Goal: Task Accomplishment & Management: Manage account settings

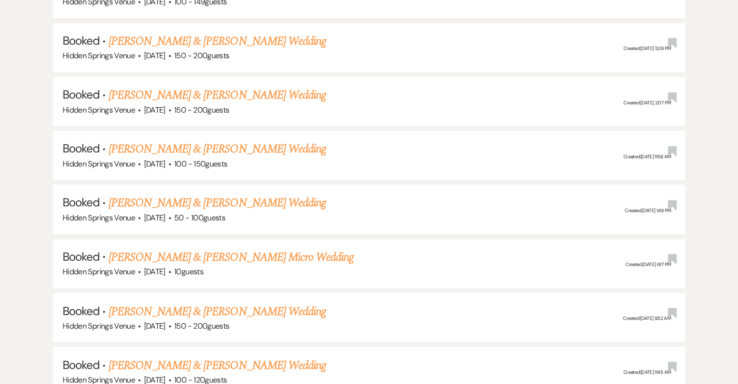
scroll to position [1553, 0]
click at [256, 194] on link "[PERSON_NAME] & [PERSON_NAME] Wedding" at bounding box center [217, 202] width 217 height 17
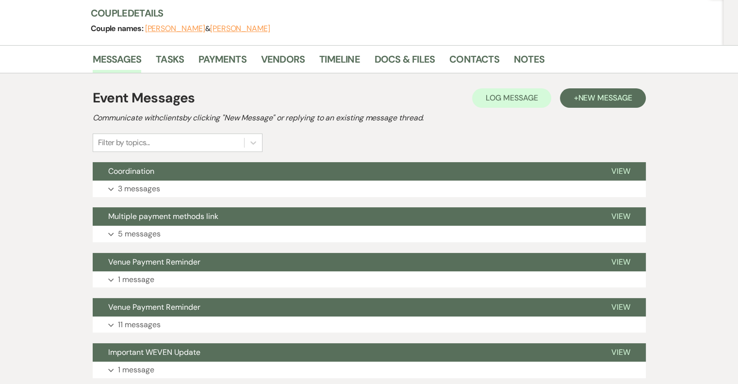
scroll to position [146, 0]
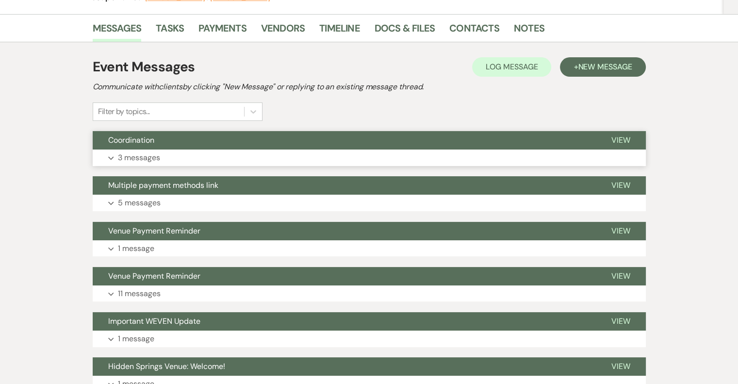
click at [149, 160] on p "3 messages" at bounding box center [139, 157] width 42 height 13
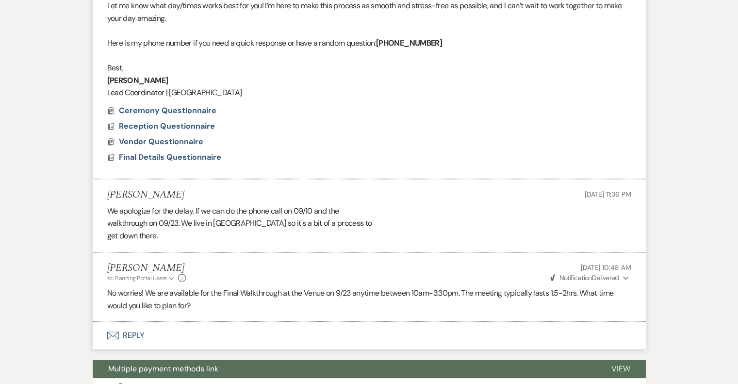
scroll to position [631, 0]
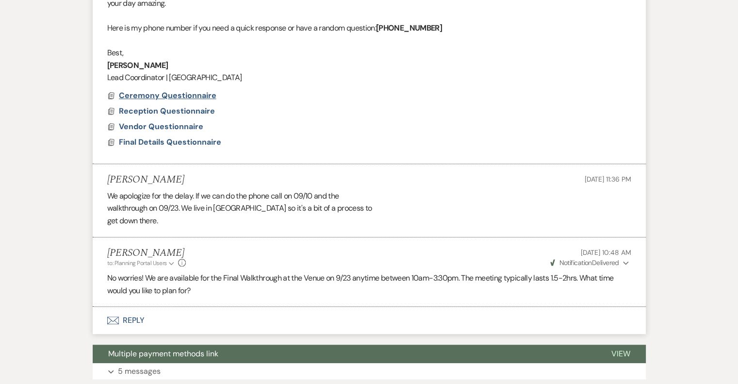
click at [151, 94] on span "Ceremony Questionnaire" at bounding box center [168, 95] width 98 height 10
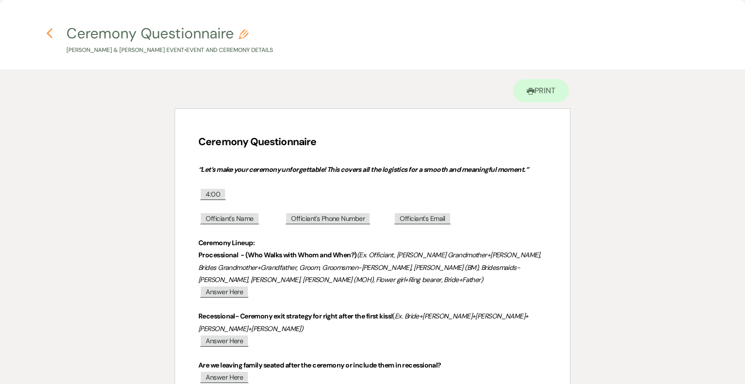
click at [50, 33] on icon "Previous" at bounding box center [49, 34] width 7 height 12
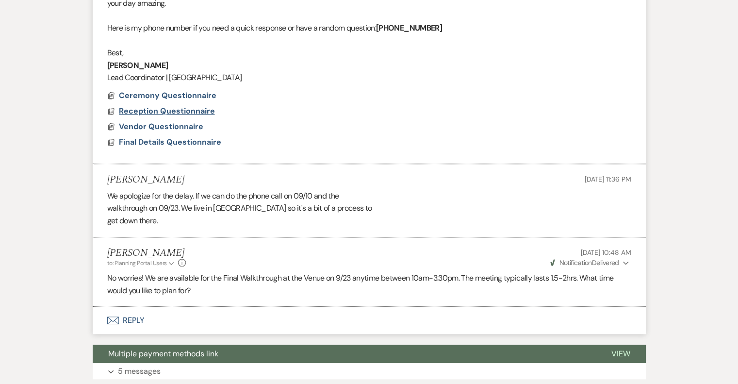
click at [145, 111] on span "Reception Questionnaire" at bounding box center [167, 111] width 96 height 10
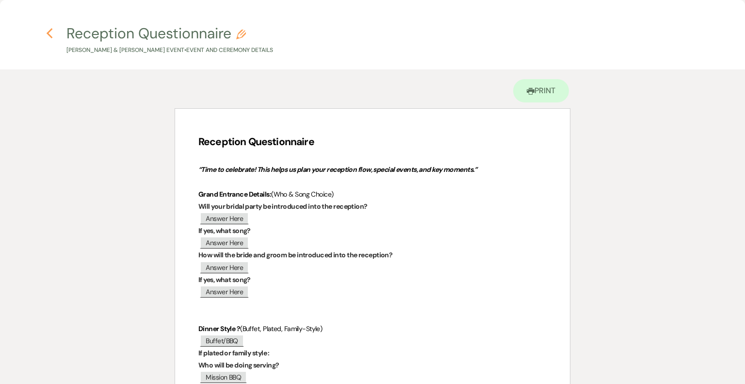
click at [52, 32] on icon "Previous" at bounding box center [49, 34] width 7 height 12
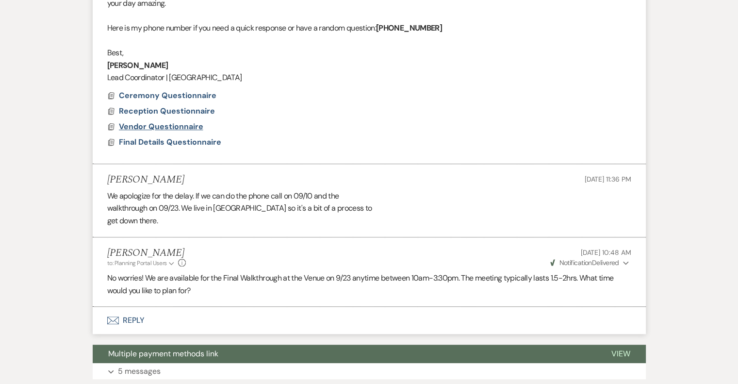
click at [128, 125] on span "Vendor Questionnaire" at bounding box center [161, 126] width 84 height 10
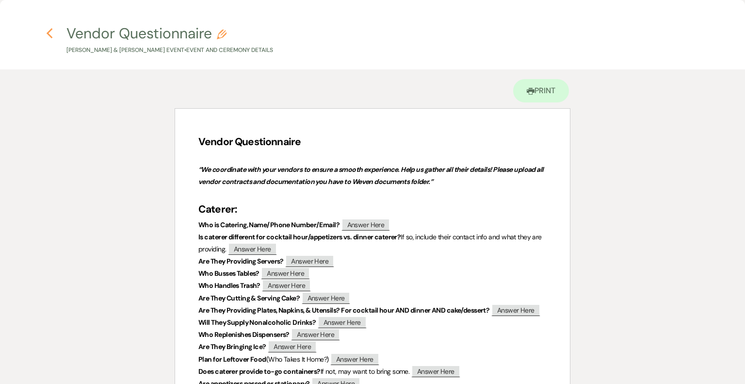
click at [48, 32] on icon "Previous" at bounding box center [49, 34] width 7 height 12
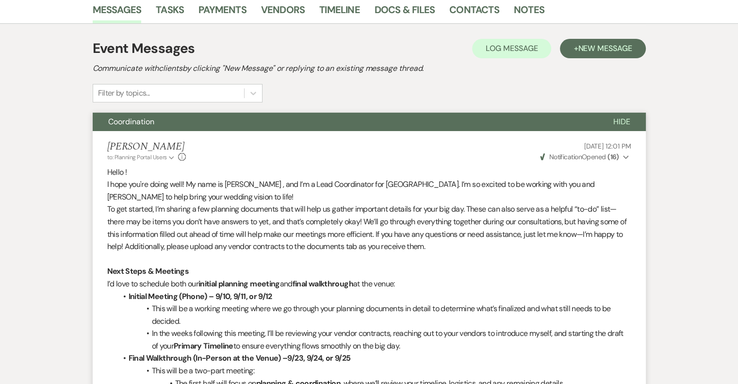
scroll to position [146, 0]
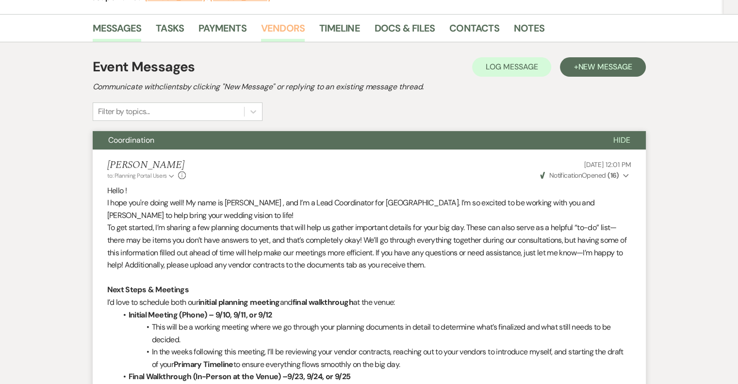
click at [276, 29] on link "Vendors" at bounding box center [283, 30] width 44 height 21
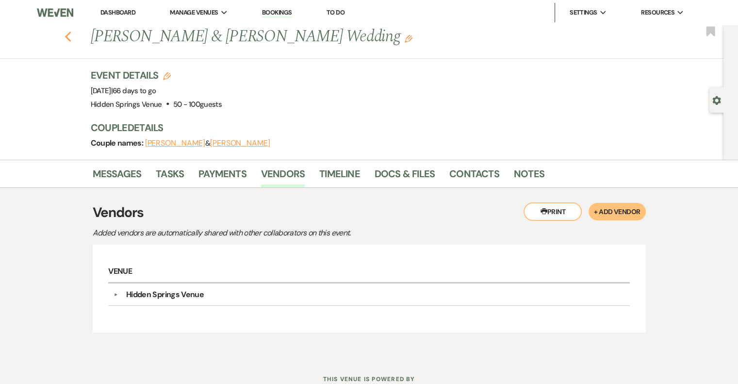
click at [72, 37] on icon "Previous" at bounding box center [68, 37] width 7 height 12
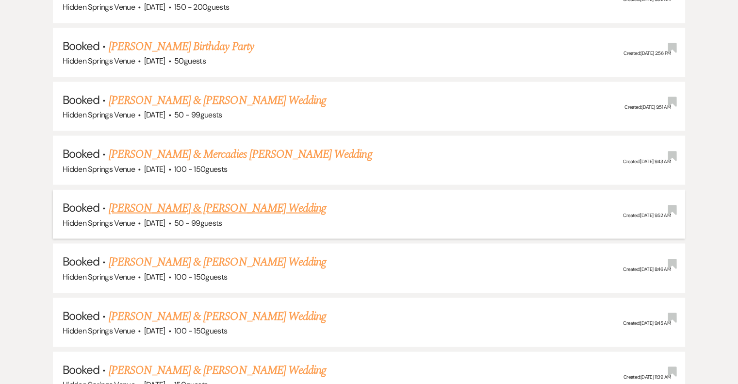
scroll to position [2135, 0]
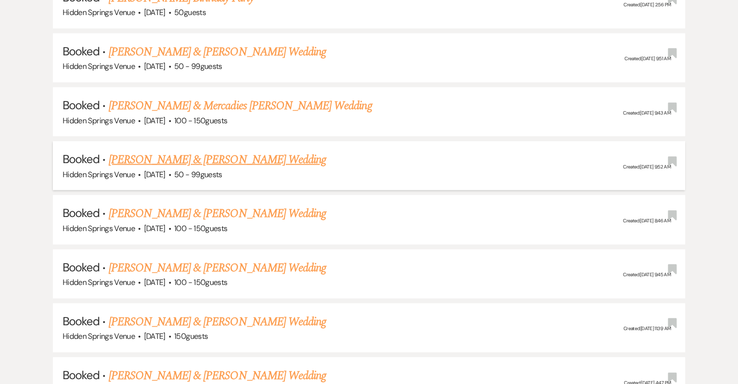
click at [206, 151] on link "[PERSON_NAME] & [PERSON_NAME] Wedding" at bounding box center [217, 159] width 217 height 17
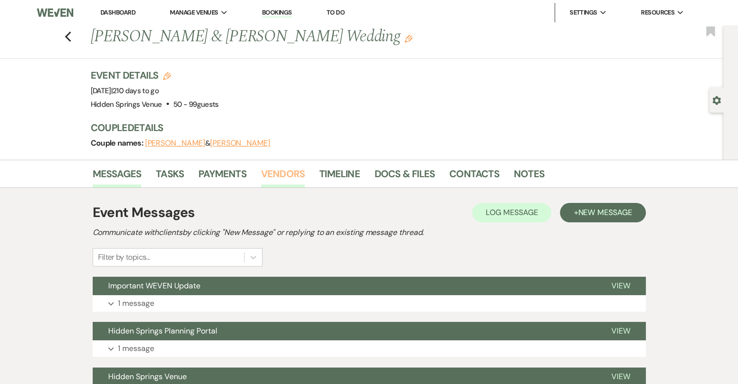
click at [281, 177] on link "Vendors" at bounding box center [283, 176] width 44 height 21
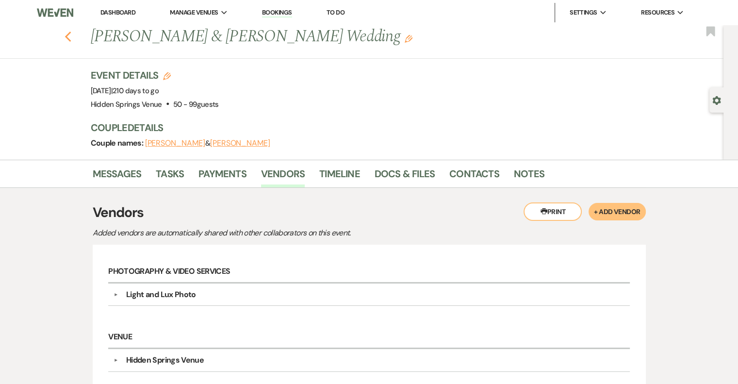
click at [72, 35] on icon "Previous" at bounding box center [68, 37] width 7 height 12
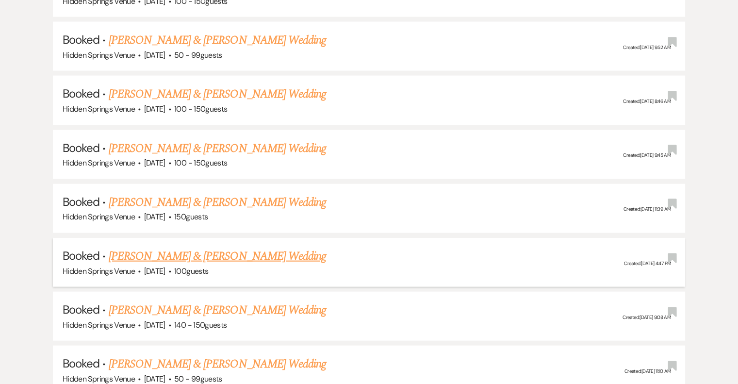
scroll to position [2280, 0]
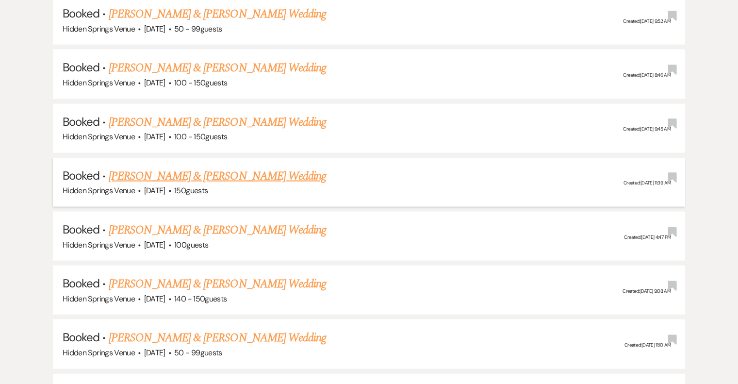
click at [223, 167] on link "[PERSON_NAME] & [PERSON_NAME] Wedding" at bounding box center [217, 175] width 217 height 17
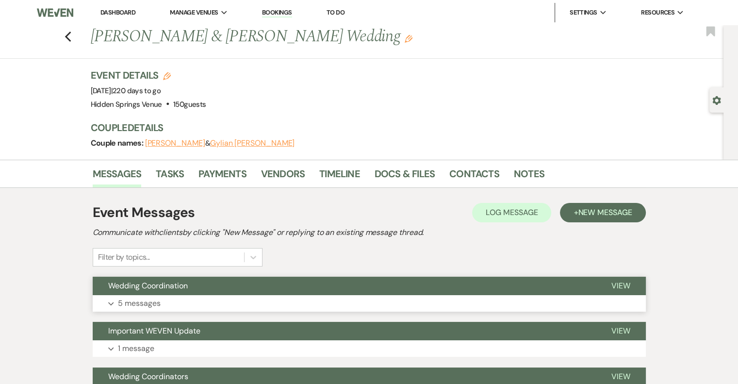
click at [142, 300] on p "5 messages" at bounding box center [139, 303] width 43 height 13
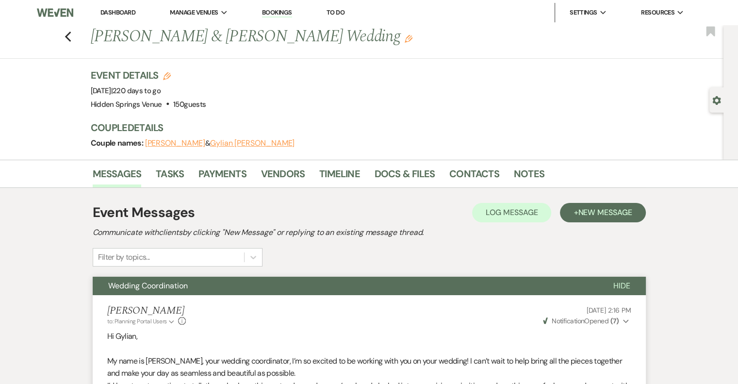
click at [273, 165] on li "Vendors" at bounding box center [290, 175] width 58 height 23
click at [278, 173] on link "Vendors" at bounding box center [283, 176] width 44 height 21
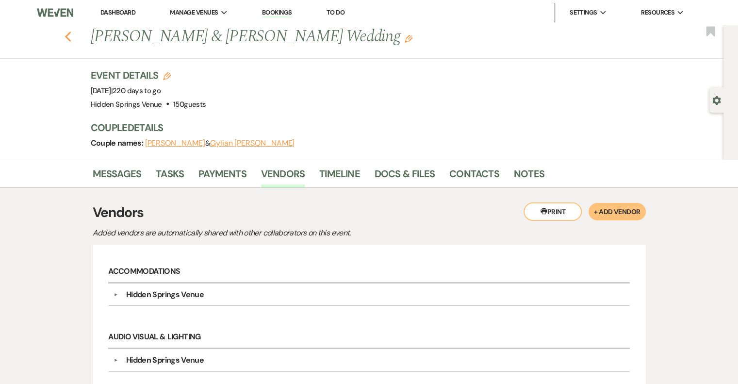
click at [71, 34] on icon "Previous" at bounding box center [68, 37] width 7 height 12
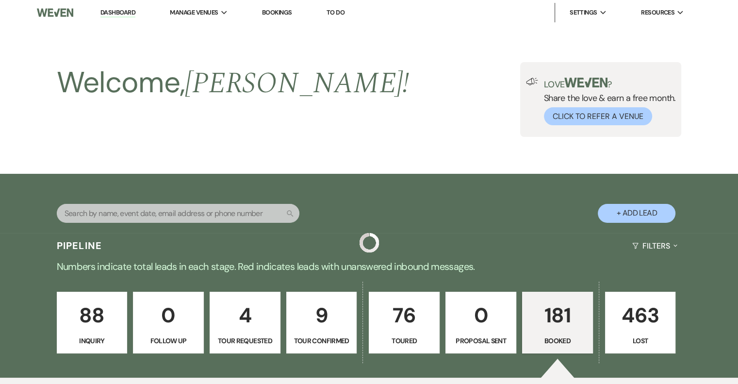
scroll to position [2280, 0]
